Goal: Transaction & Acquisition: Purchase product/service

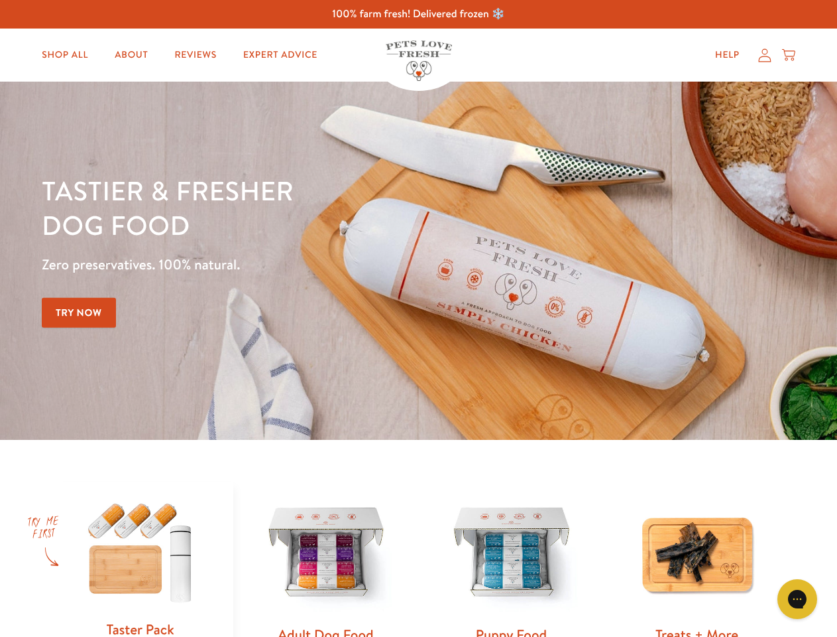
click at [418, 318] on div "Tastier & fresher dog food Zero preservatives. 100% natural. Try Now" at bounding box center [293, 260] width 503 height 175
click at [798, 599] on icon "Gorgias live chat" at bounding box center [797, 598] width 13 height 13
